Goal: Task Accomplishment & Management: Use online tool/utility

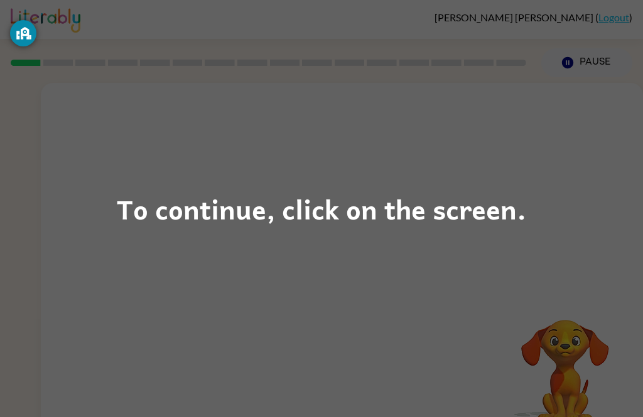
click at [459, 221] on div "To continue, click on the screen." at bounding box center [321, 209] width 409 height 43
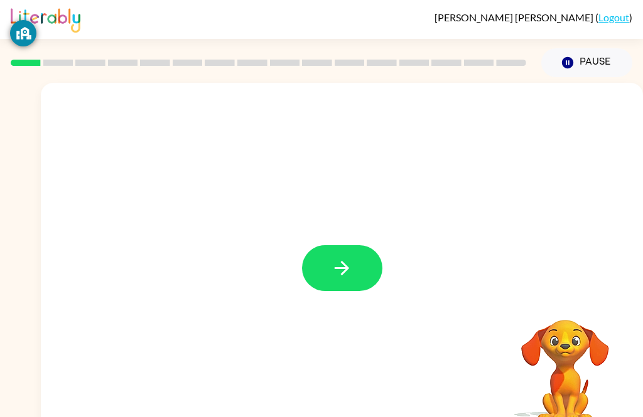
click at [332, 267] on icon "button" at bounding box center [342, 268] width 22 height 22
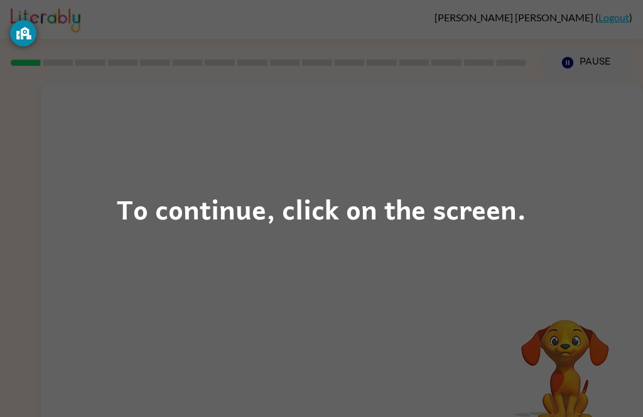
scroll to position [1, 0]
click at [575, 371] on div "To continue, click on the screen." at bounding box center [321, 208] width 643 height 417
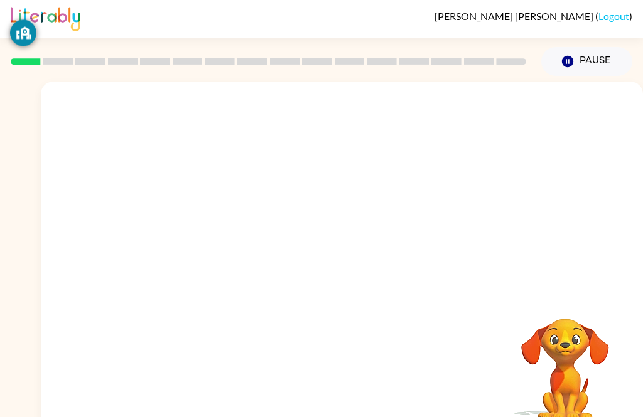
scroll to position [1, 0]
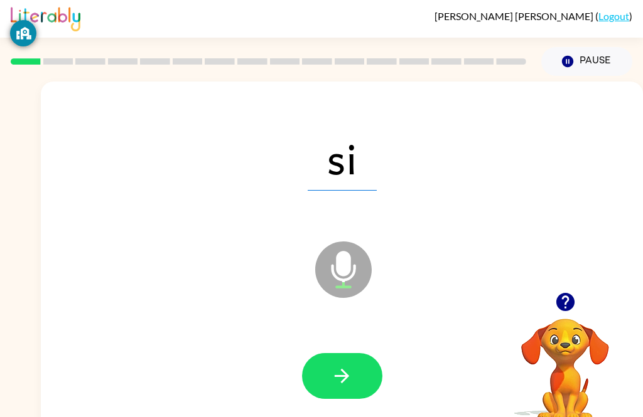
click at [342, 367] on icon "button" at bounding box center [342, 376] width 22 height 22
click at [336, 384] on icon "button" at bounding box center [342, 376] width 22 height 22
click at [348, 383] on icon "button" at bounding box center [342, 376] width 22 height 22
click at [367, 382] on button "button" at bounding box center [342, 376] width 80 height 46
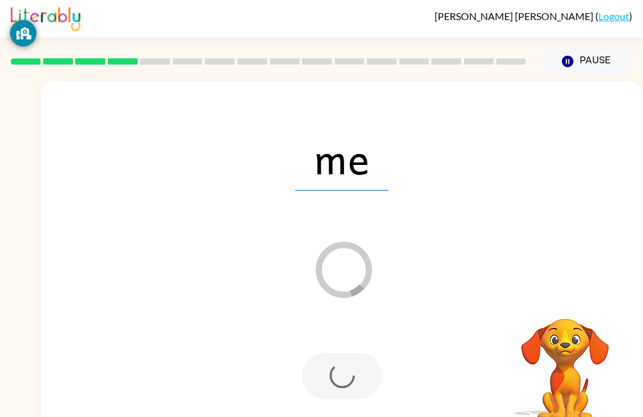
click at [325, 388] on div at bounding box center [342, 376] width 80 height 46
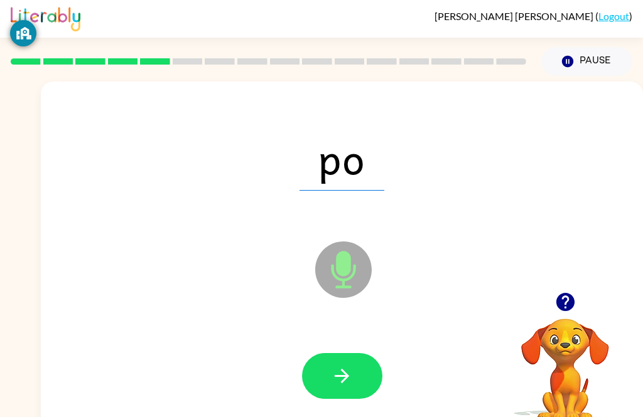
click at [352, 376] on icon "button" at bounding box center [342, 376] width 22 height 22
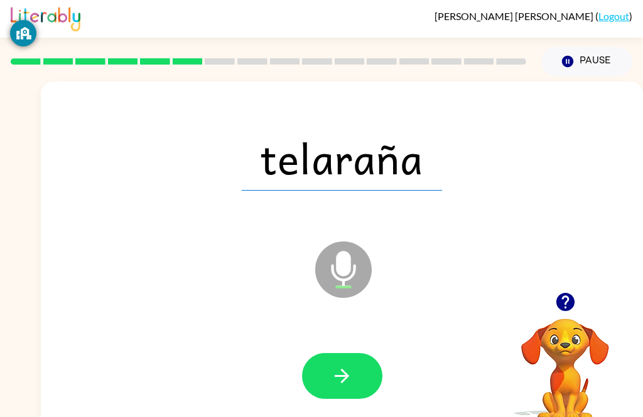
click at [351, 367] on icon "button" at bounding box center [342, 376] width 22 height 22
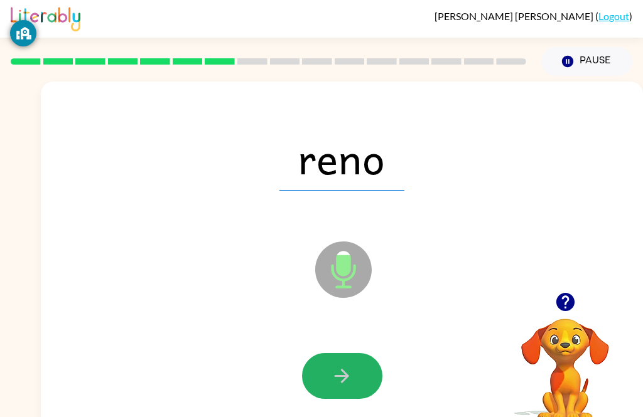
click at [352, 371] on icon "button" at bounding box center [342, 376] width 22 height 22
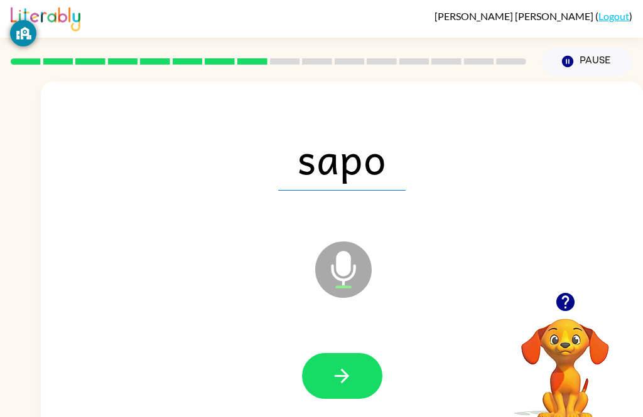
click at [355, 383] on button "button" at bounding box center [342, 376] width 80 height 46
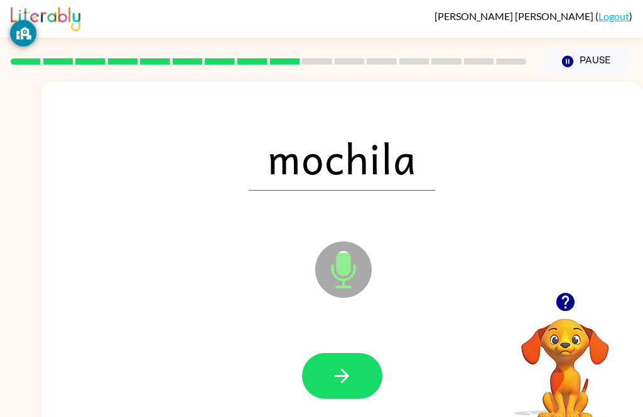
click at [357, 377] on button "button" at bounding box center [342, 376] width 80 height 46
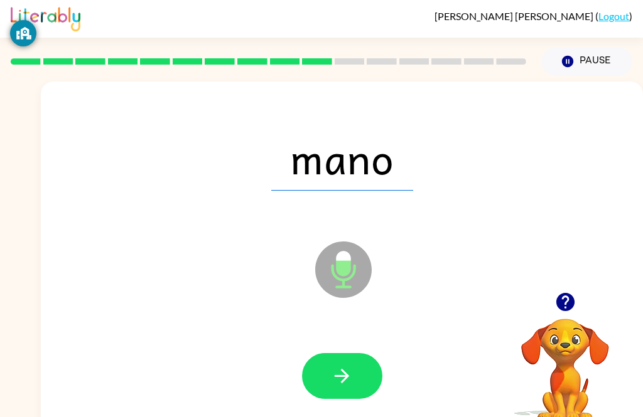
click at [360, 397] on button "button" at bounding box center [342, 376] width 80 height 46
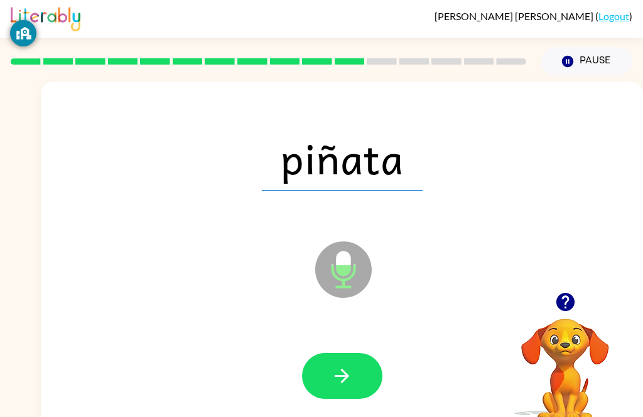
click at [349, 376] on icon "button" at bounding box center [341, 376] width 14 height 14
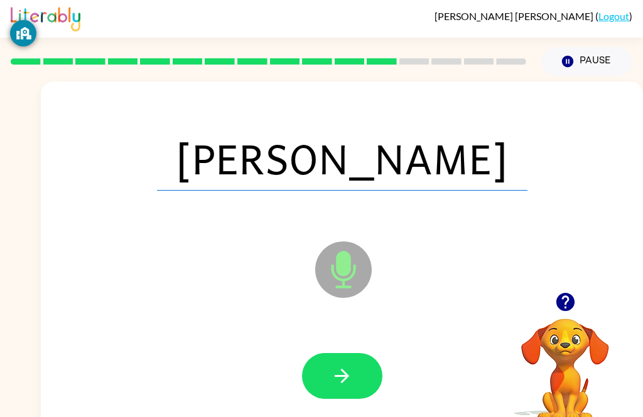
click at [350, 376] on icon "button" at bounding box center [342, 376] width 22 height 22
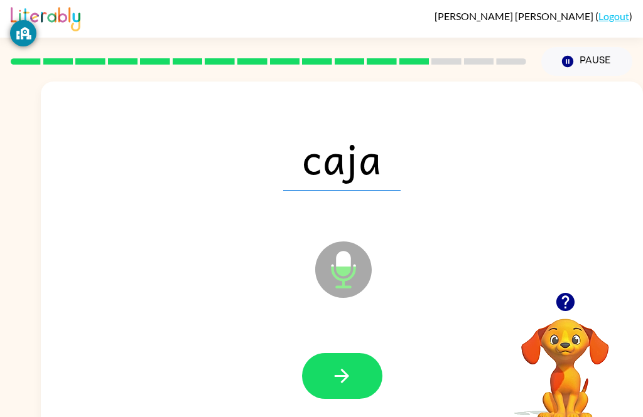
scroll to position [4, 0]
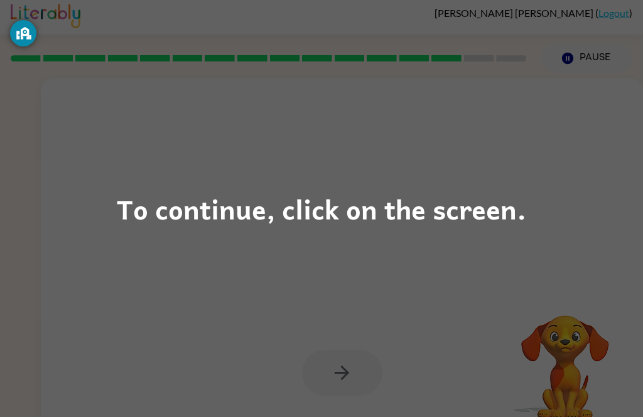
click at [601, 366] on div "To continue, click on the screen." at bounding box center [321, 208] width 643 height 417
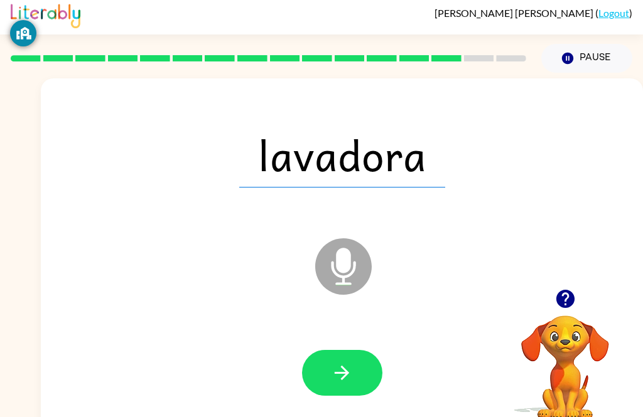
click at [227, 297] on div "lavadora Microphone The Microphone is here when it is your turn to talk" at bounding box center [342, 257] width 602 height 358
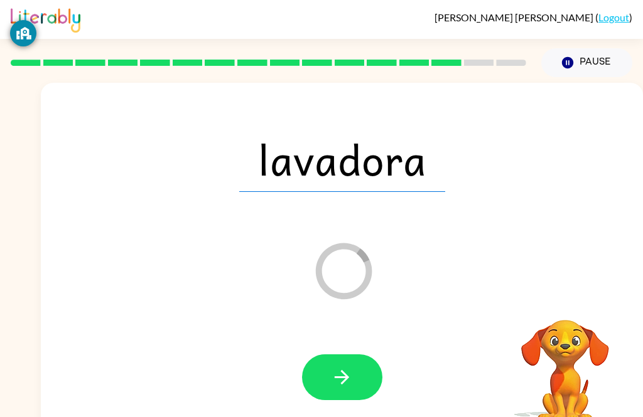
click at [345, 376] on icon "button" at bounding box center [342, 377] width 22 height 22
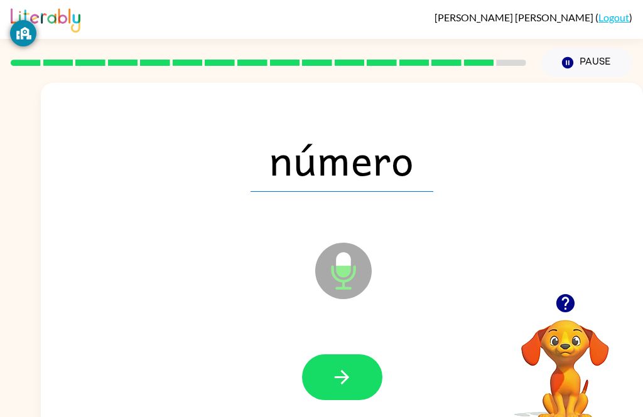
click at [360, 366] on button "button" at bounding box center [342, 378] width 80 height 46
